Goal: Task Accomplishment & Management: Manage account settings

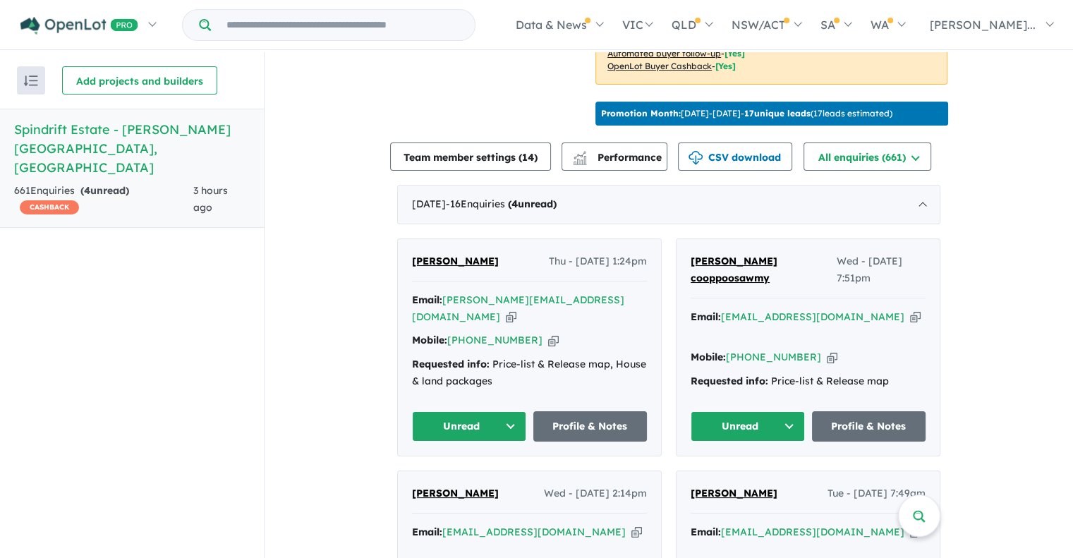
scroll to position [529, 0]
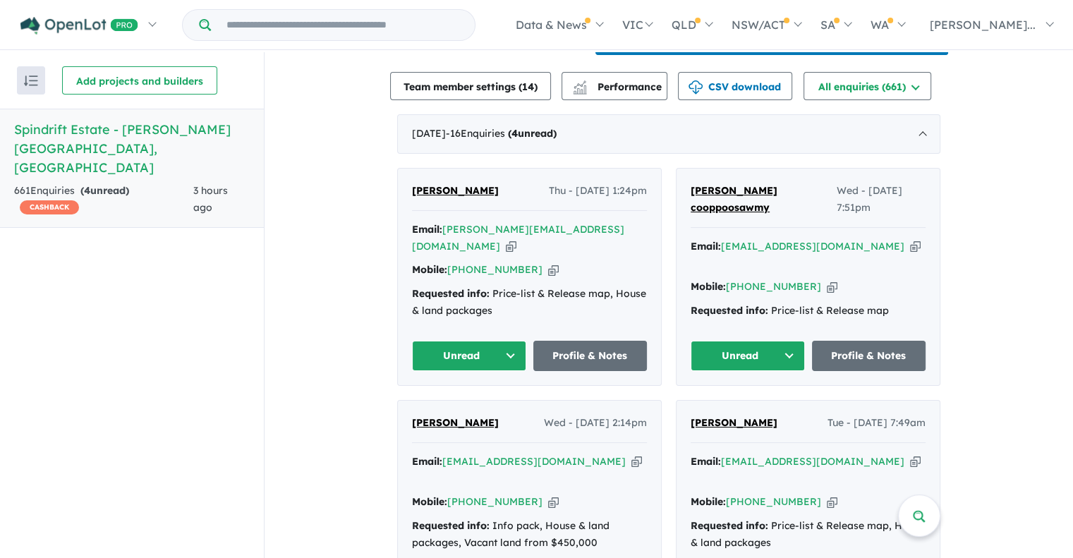
click at [452, 342] on button "Unread" at bounding box center [469, 356] width 114 height 30
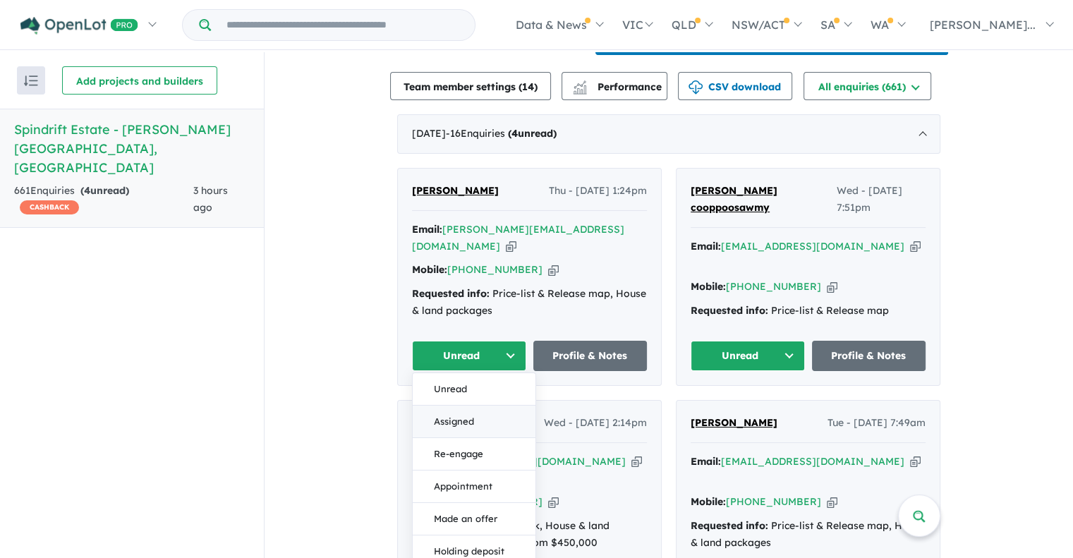
click at [459, 413] on button "Assigned" at bounding box center [474, 422] width 123 height 32
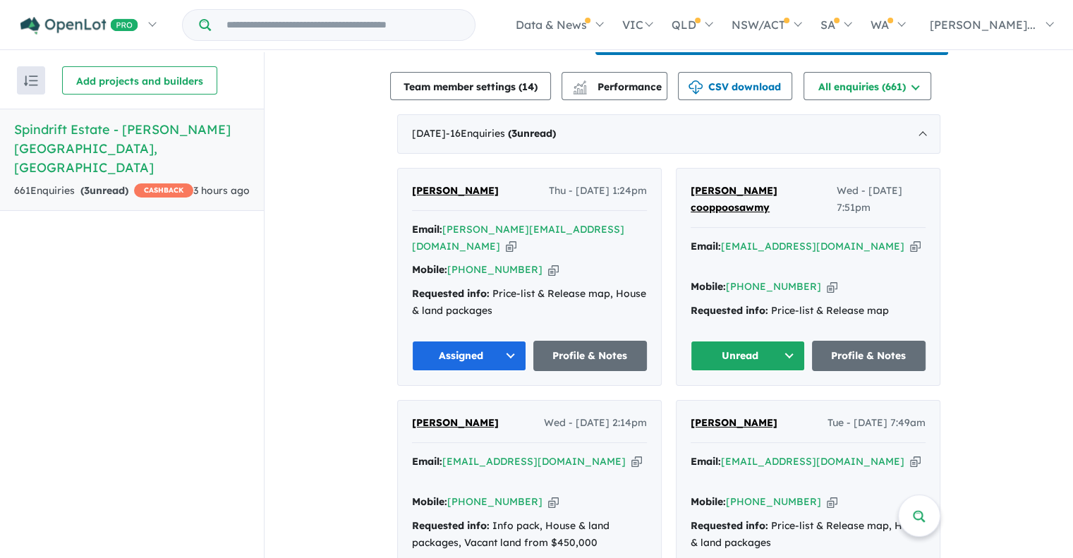
click at [718, 342] on button "Unread" at bounding box center [748, 356] width 114 height 30
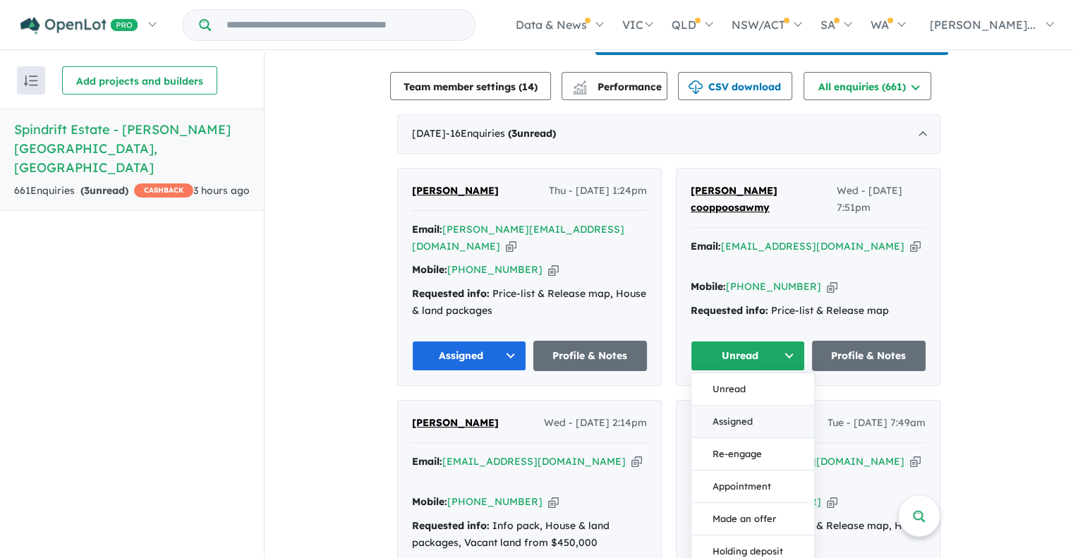
click at [732, 414] on button "Assigned" at bounding box center [753, 422] width 123 height 32
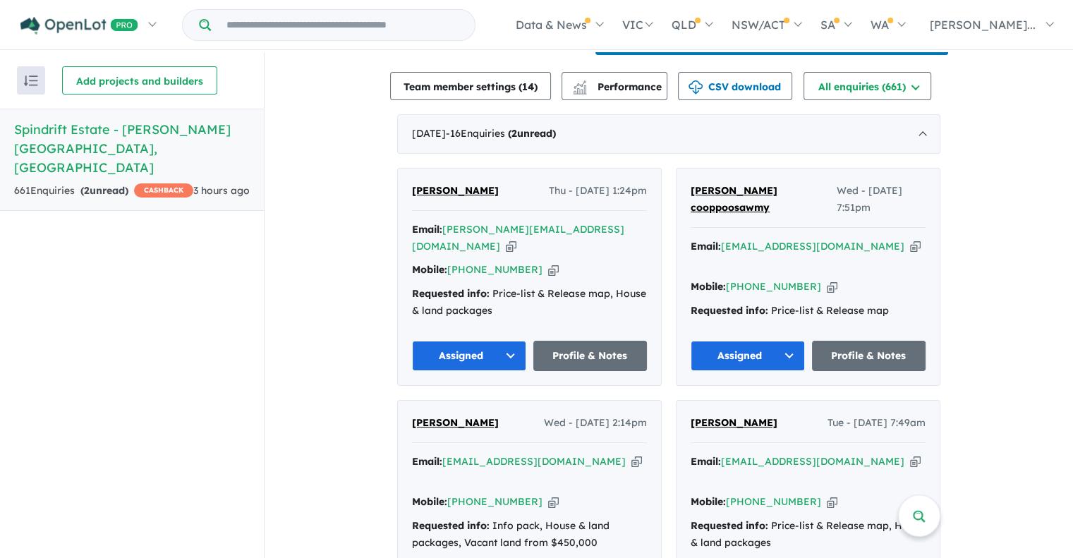
scroll to position [812, 0]
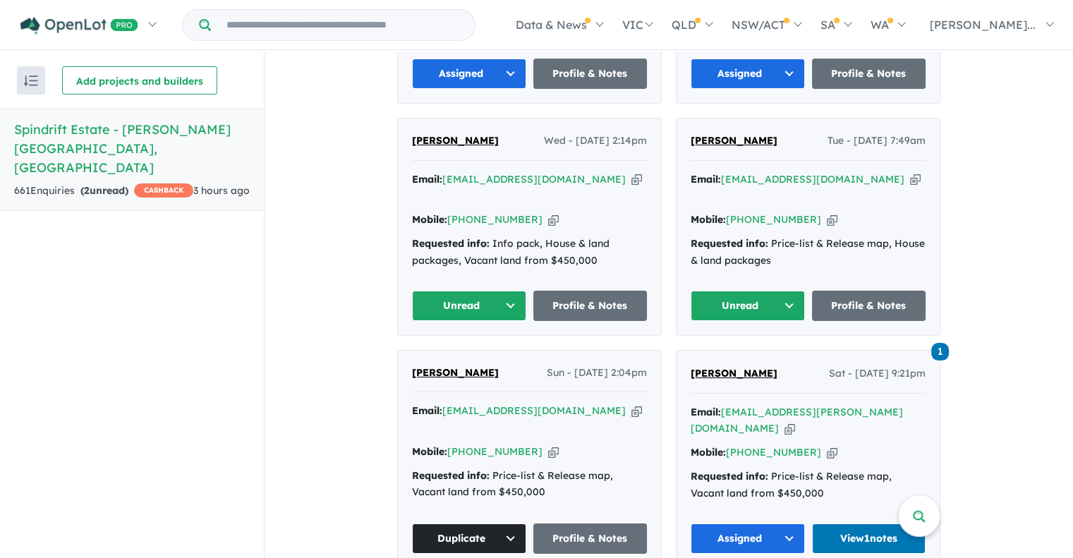
click at [761, 291] on button "Unread" at bounding box center [748, 306] width 114 height 30
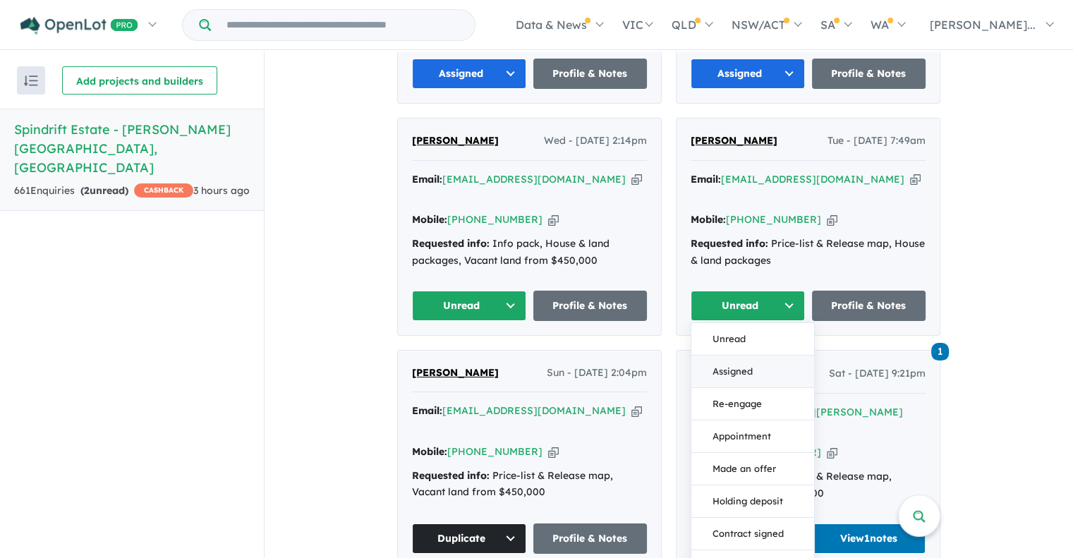
click at [734, 355] on button "Assigned" at bounding box center [753, 371] width 123 height 32
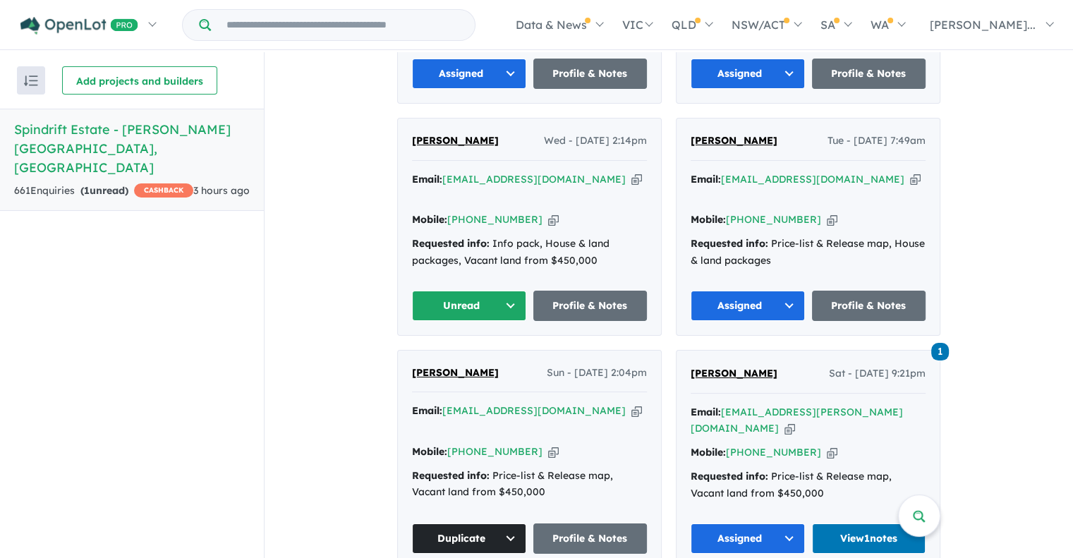
click at [461, 291] on button "Unread" at bounding box center [469, 306] width 114 height 30
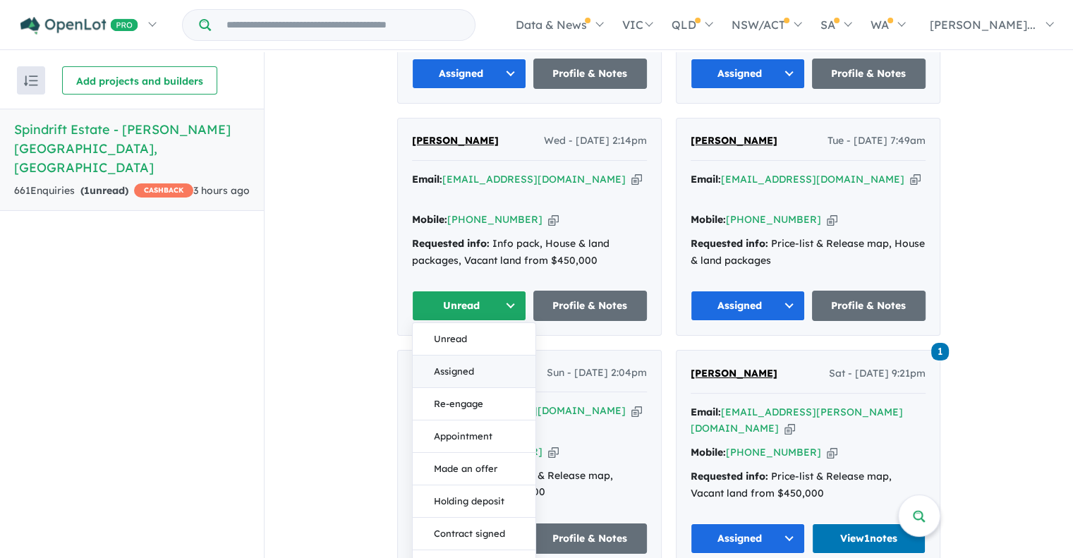
click at [460, 355] on button "Assigned" at bounding box center [474, 371] width 123 height 32
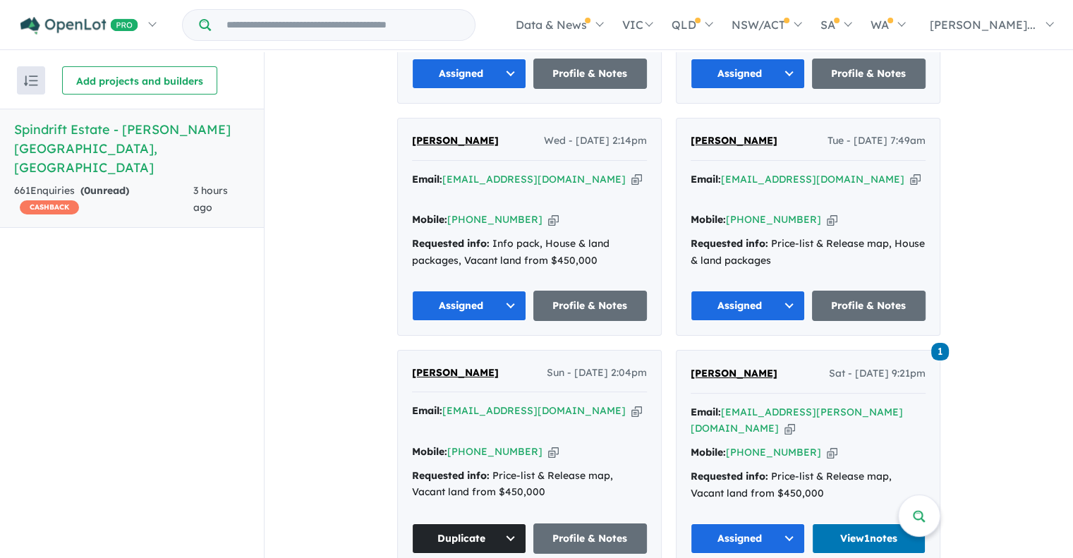
click at [827, 212] on icon "button" at bounding box center [832, 219] width 11 height 15
